Goal: Task Accomplishment & Management: Manage account settings

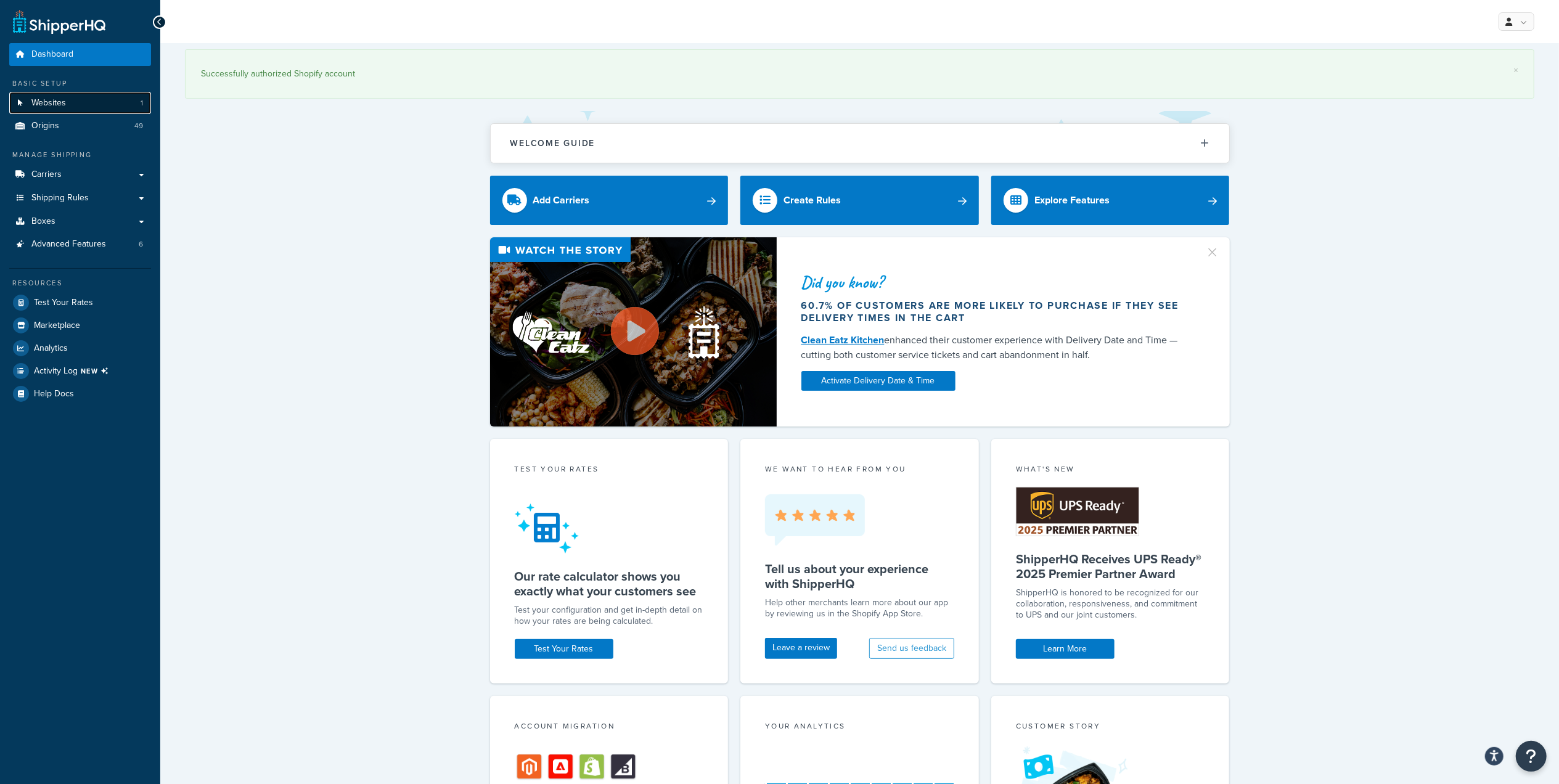
click at [67, 104] on link "Websites 1" at bounding box center [79, 103] width 141 height 23
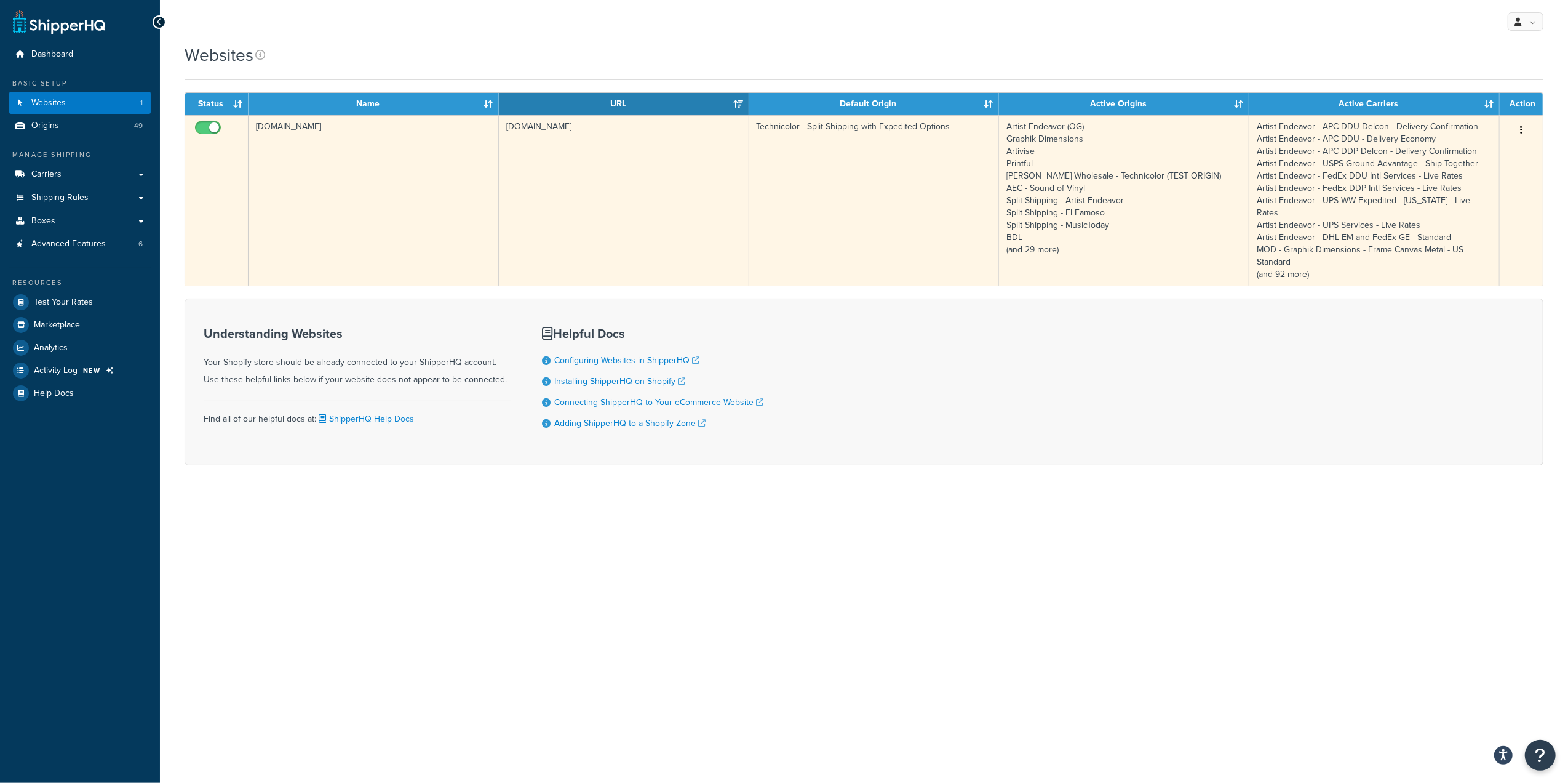
click at [1517, 123] on button "button" at bounding box center [1521, 130] width 17 height 20
click at [1473, 153] on link "Edit" at bounding box center [1472, 155] width 97 height 25
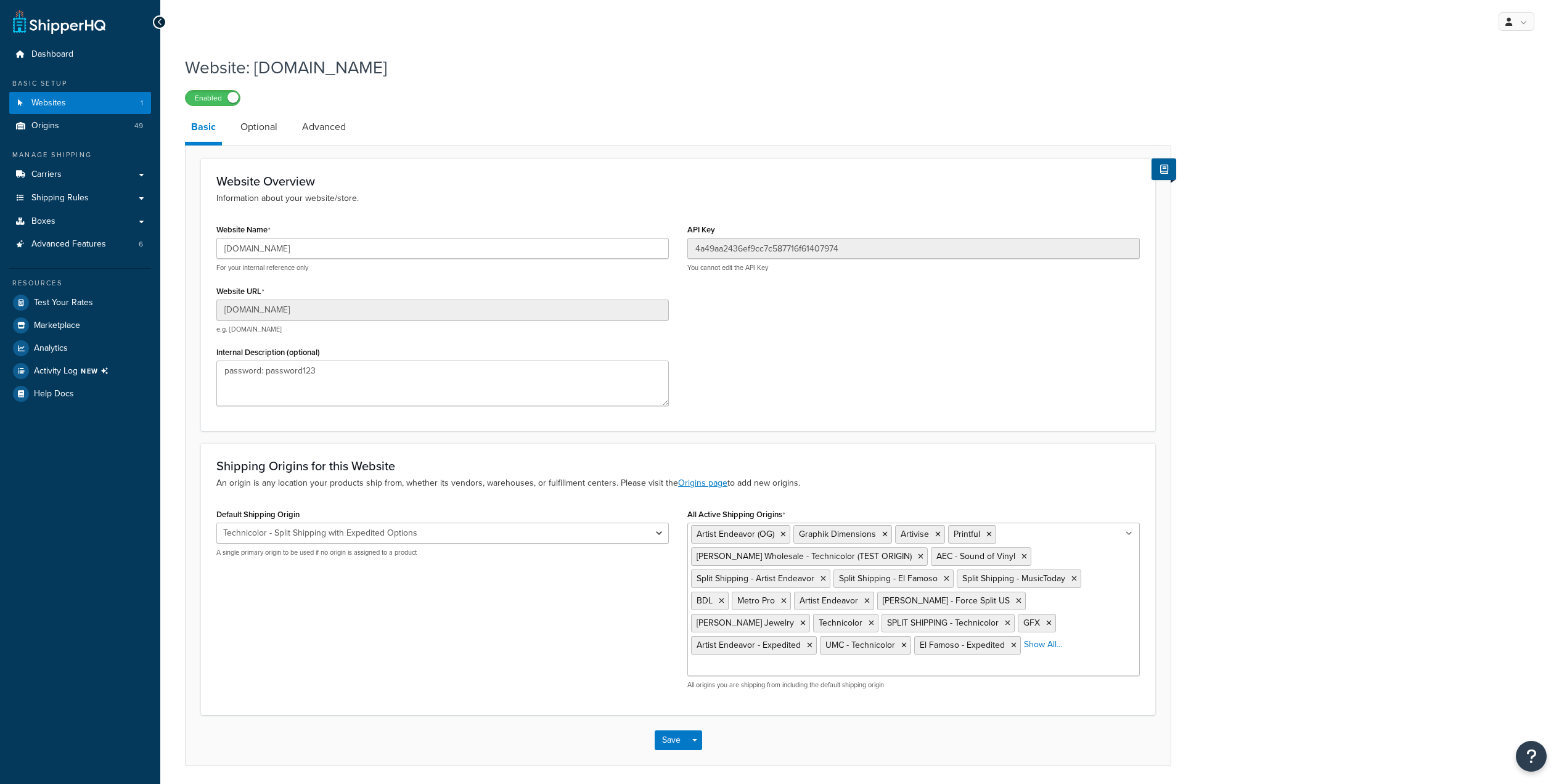
select select "86850"
click at [73, 133] on link "Origins 49" at bounding box center [79, 126] width 141 height 23
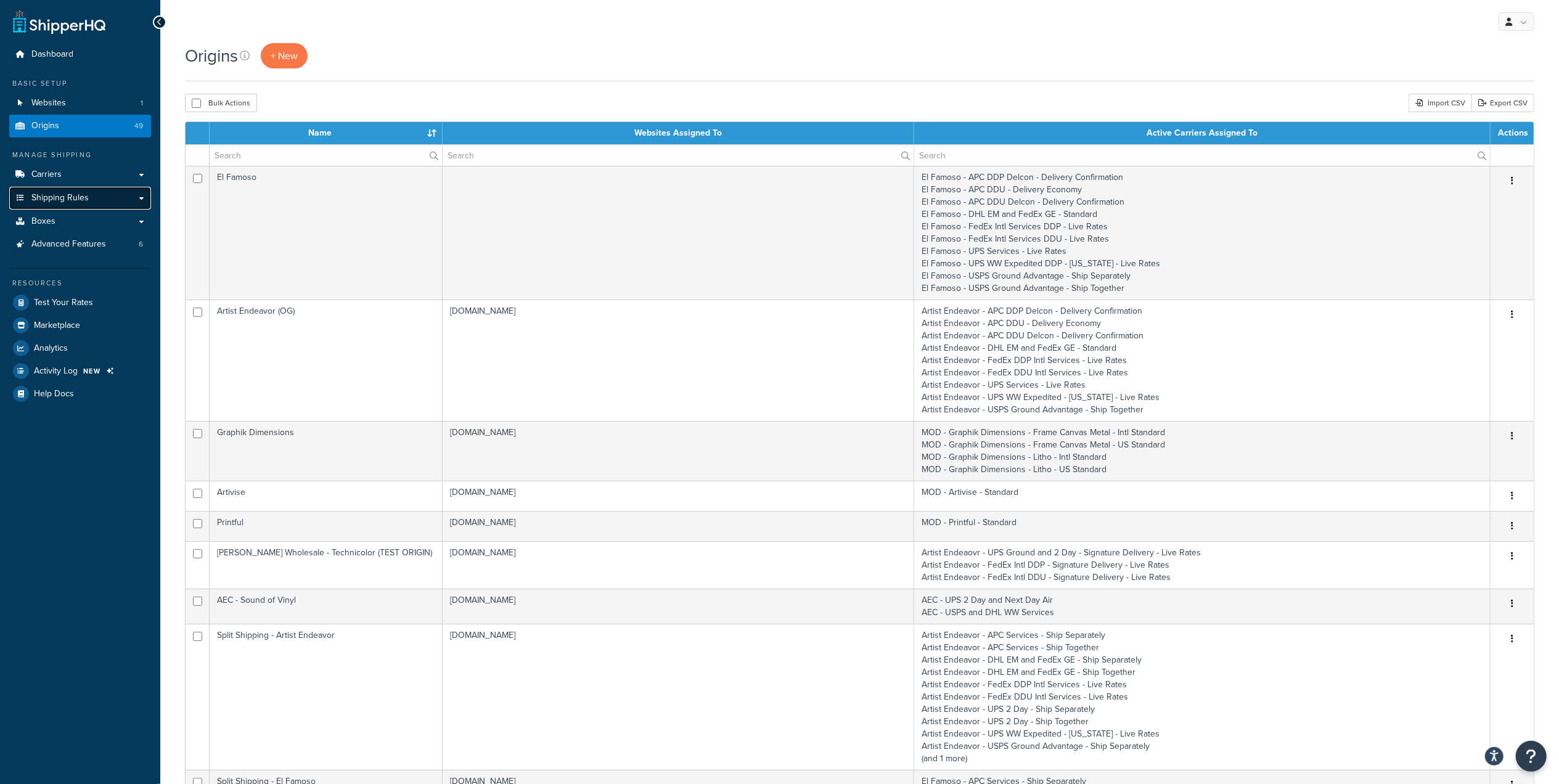
click at [138, 198] on link "Shipping Rules" at bounding box center [79, 198] width 141 height 23
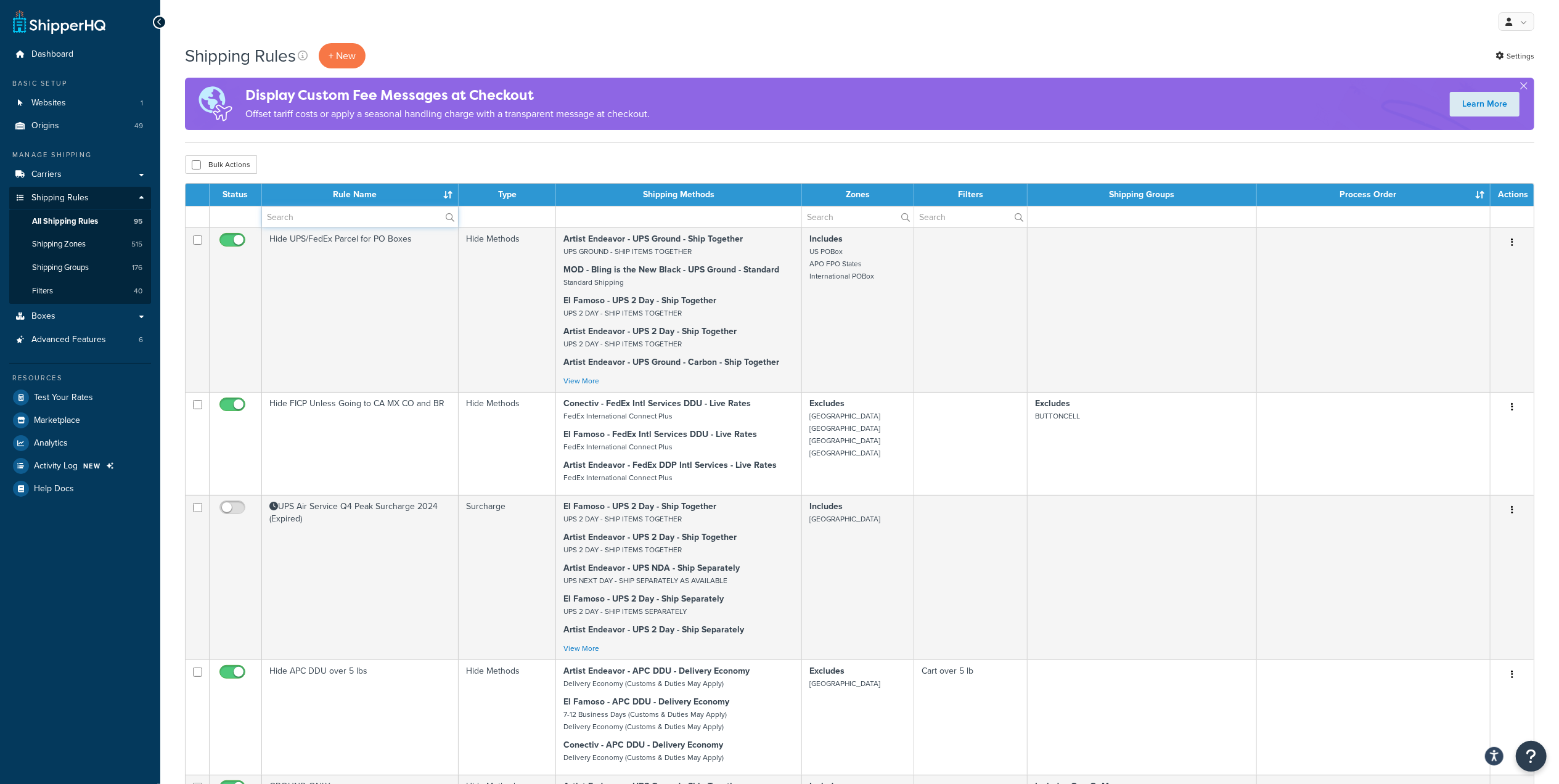
click at [386, 215] on input "text" at bounding box center [360, 217] width 196 height 21
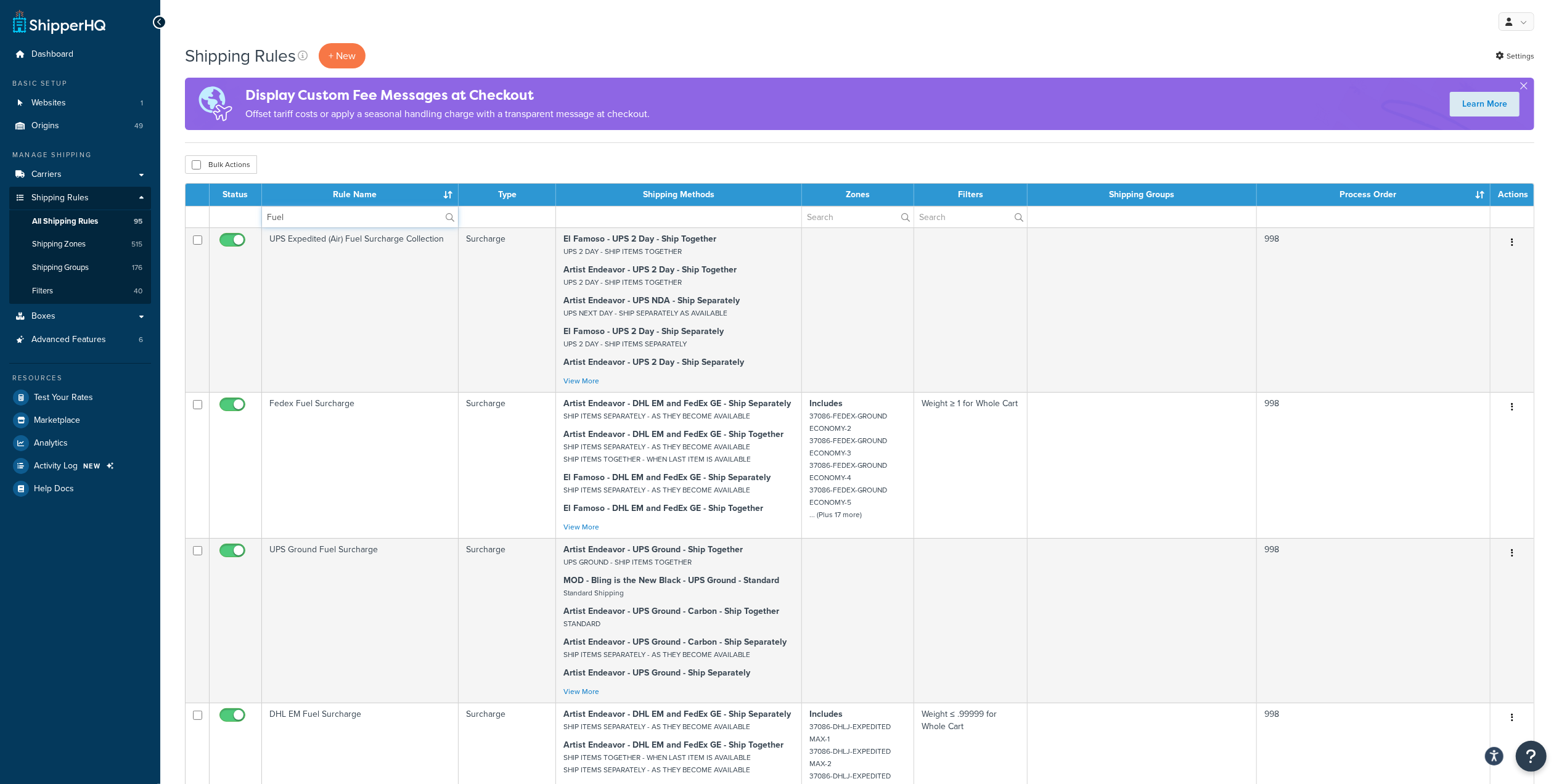
type input "Fuel"
